Goal: Task Accomplishment & Management: Complete application form

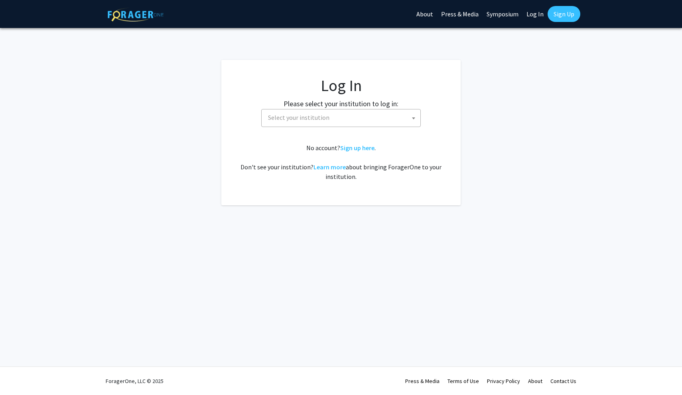
click at [345, 119] on span "Select your institution" at bounding box center [343, 117] width 156 height 16
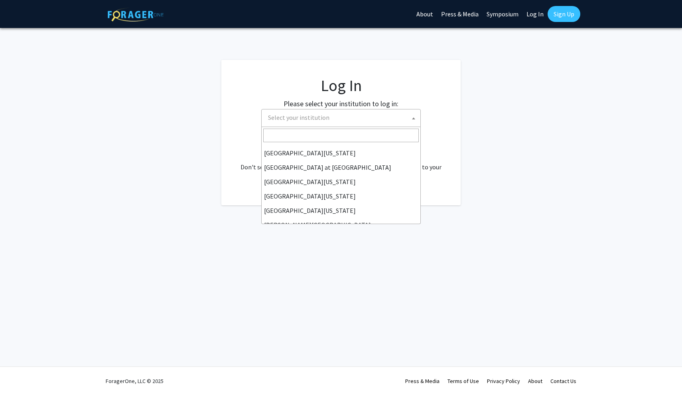
scroll to position [279, 0]
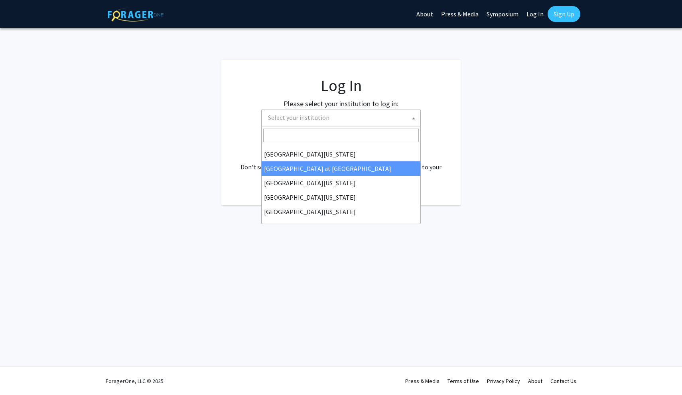
select select "18"
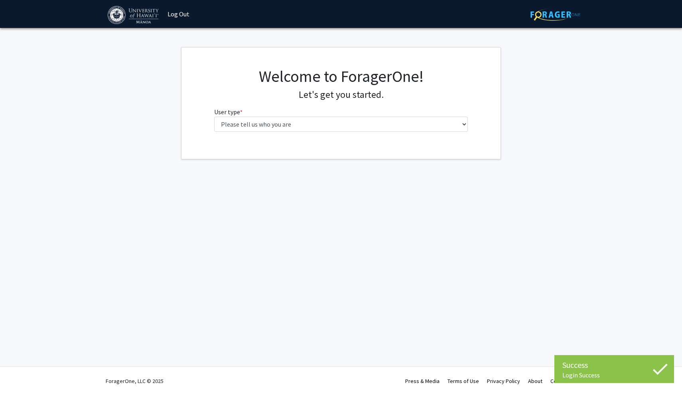
click at [267, 115] on fg-select "User type * required Please tell us who you are Undergraduate Student Master's …" at bounding box center [341, 119] width 254 height 25
select select "1: undergrad"
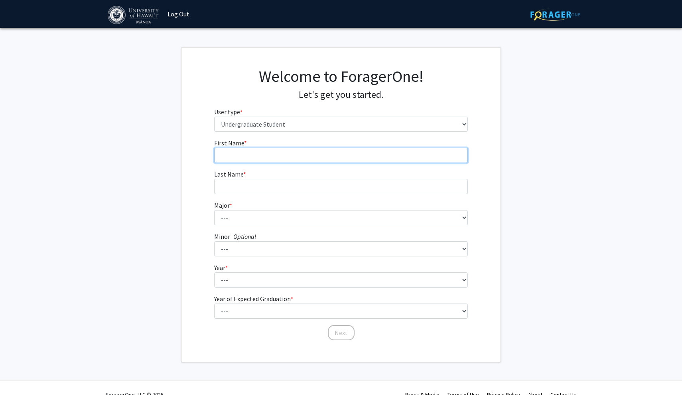
click at [261, 155] on input "First Name * required" at bounding box center [341, 155] width 254 height 15
type input "Nic"
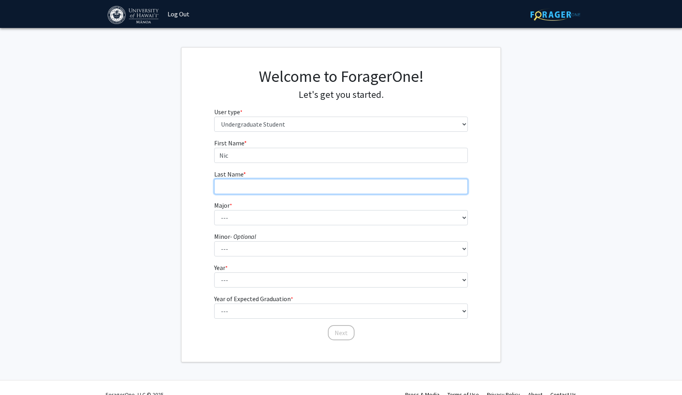
click at [253, 190] on input "Last Name * required" at bounding box center [341, 186] width 254 height 15
type input "[PERSON_NAME]"
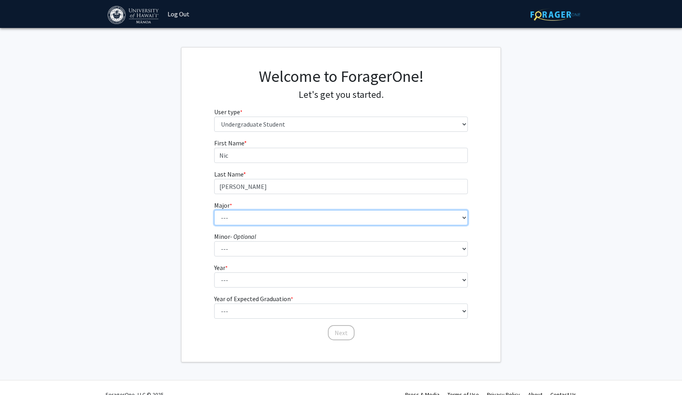
select select "66: 1448"
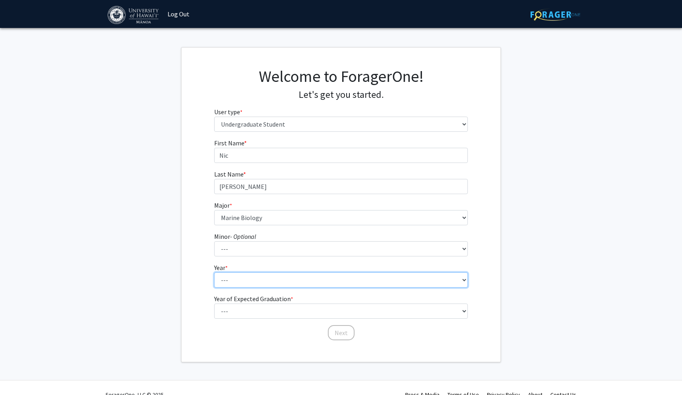
select select "1: first-year"
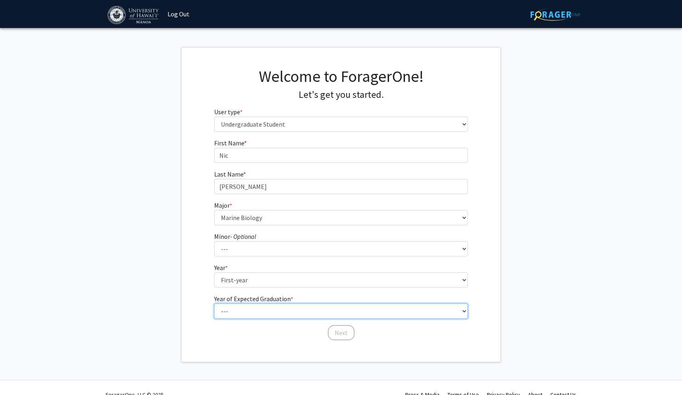
select select "5: 2029"
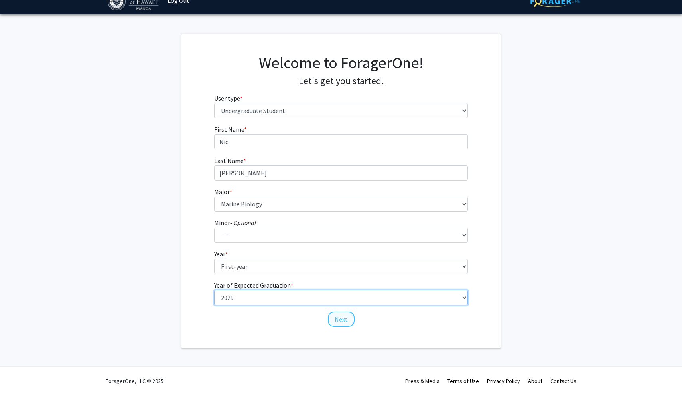
scroll to position [13, 0]
click at [338, 319] on button "Next" at bounding box center [341, 319] width 27 height 15
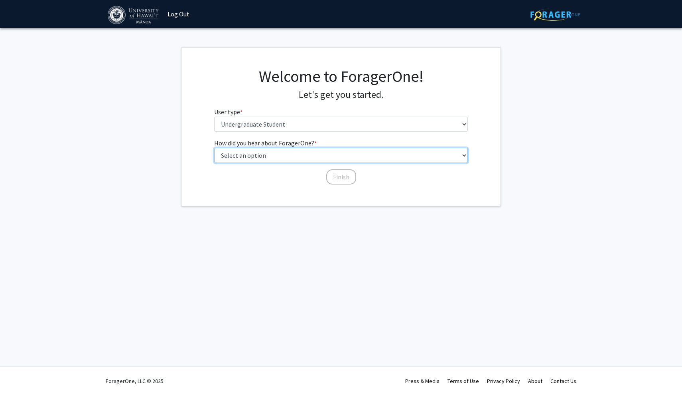
select select "3: university_website"
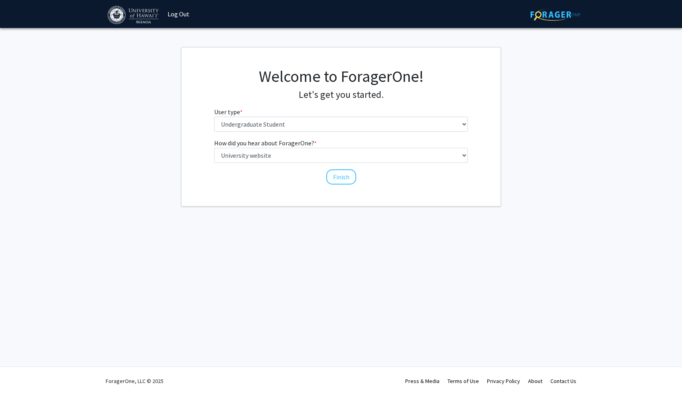
click at [298, 132] on div "Welcome to ForagerOne! Let's get you started. User type * required Please tell …" at bounding box center [341, 102] width 266 height 71
click at [342, 178] on button "Finish" at bounding box center [341, 176] width 30 height 15
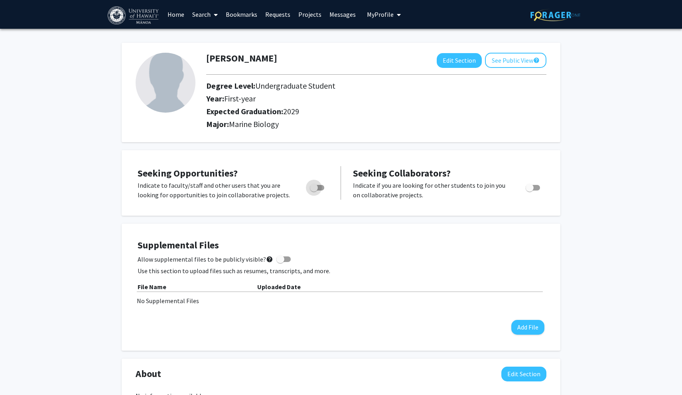
click at [312, 186] on span "Toggle" at bounding box center [314, 188] width 8 height 8
click at [314, 190] on input "Are you actively seeking opportunities?" at bounding box center [314, 190] width 0 height 0
checkbox input "true"
click at [469, 60] on button "Edit Section" at bounding box center [459, 60] width 45 height 15
select select "first-year"
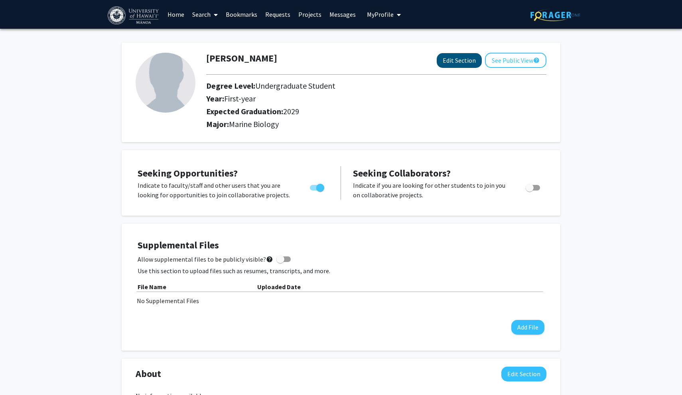
select select "2029"
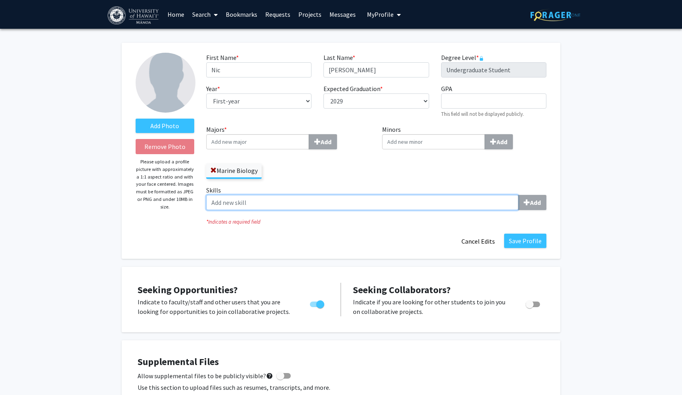
click at [232, 207] on input "Skills Add" at bounding box center [362, 202] width 312 height 15
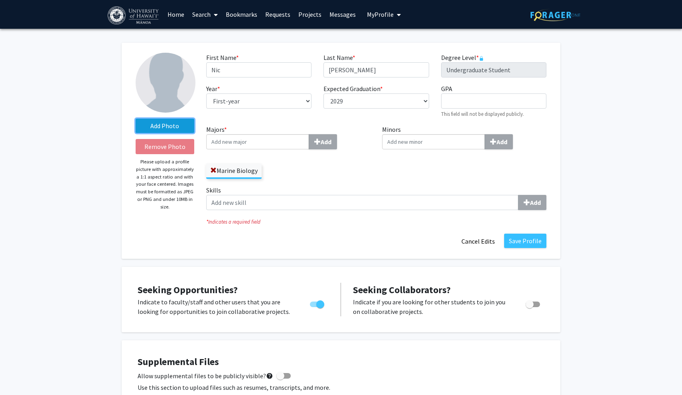
click at [182, 123] on label "Add Photo" at bounding box center [165, 126] width 59 height 14
click at [0, 0] on input "Add Photo" at bounding box center [0, 0] width 0 height 0
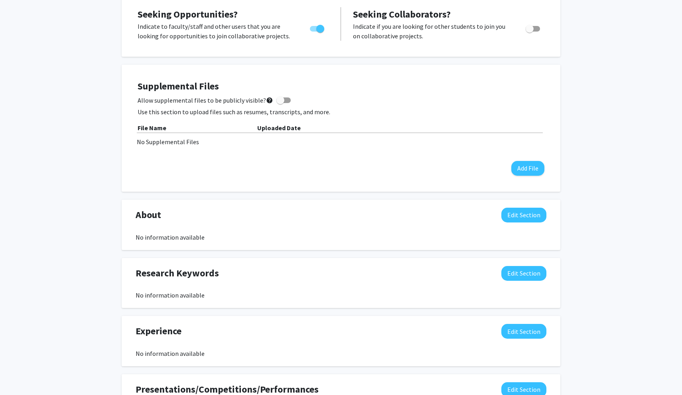
scroll to position [277, 0]
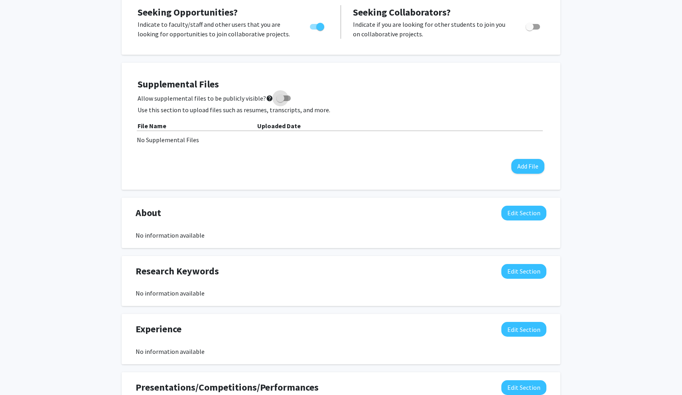
click at [277, 98] on span at bounding box center [281, 98] width 8 height 8
click at [280, 101] on input "Allow supplemental files to be publicly visible? help" at bounding box center [280, 101] width 0 height 0
checkbox input "true"
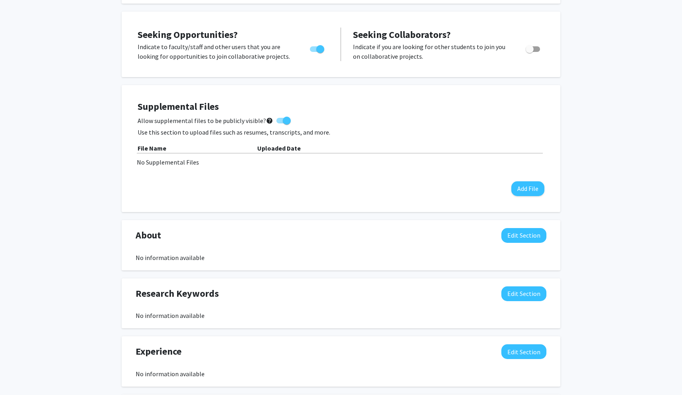
scroll to position [251, 0]
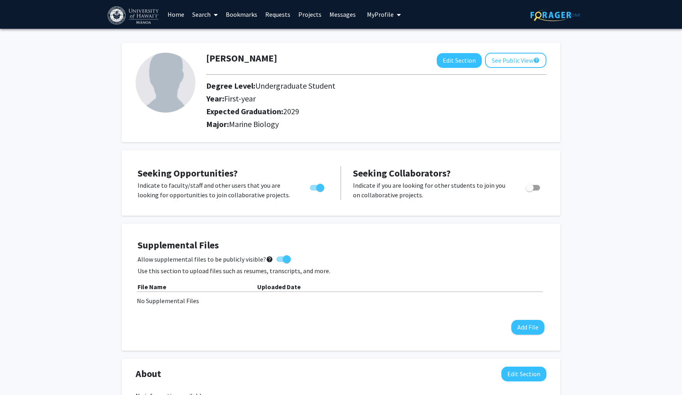
click at [202, 16] on link "Search" at bounding box center [205, 14] width 34 height 28
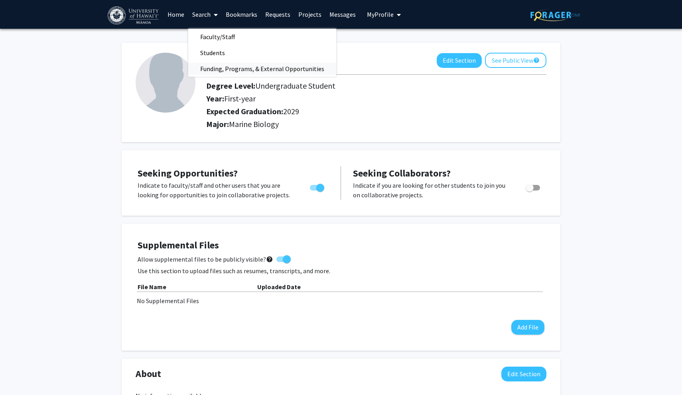
click at [211, 66] on span "Funding, Programs, & External Opportunities" at bounding box center [262, 69] width 148 height 16
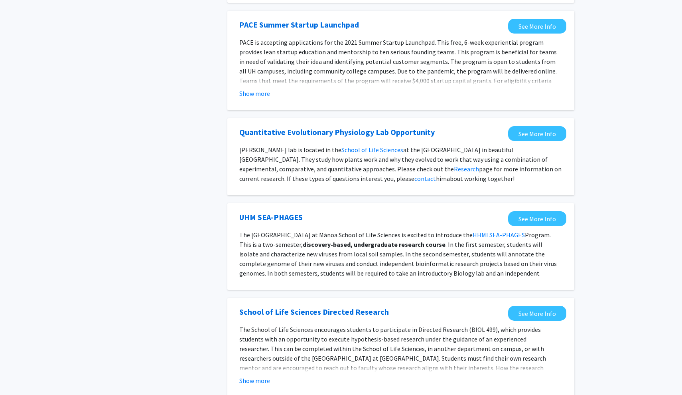
scroll to position [517, 0]
